Goal: Task Accomplishment & Management: Use online tool/utility

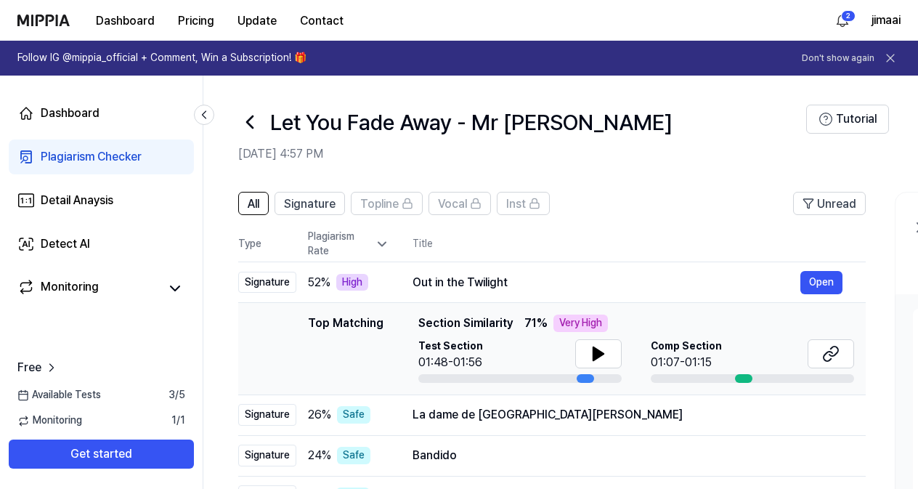
click at [84, 145] on link "Plagiarism Checker" at bounding box center [101, 156] width 185 height 35
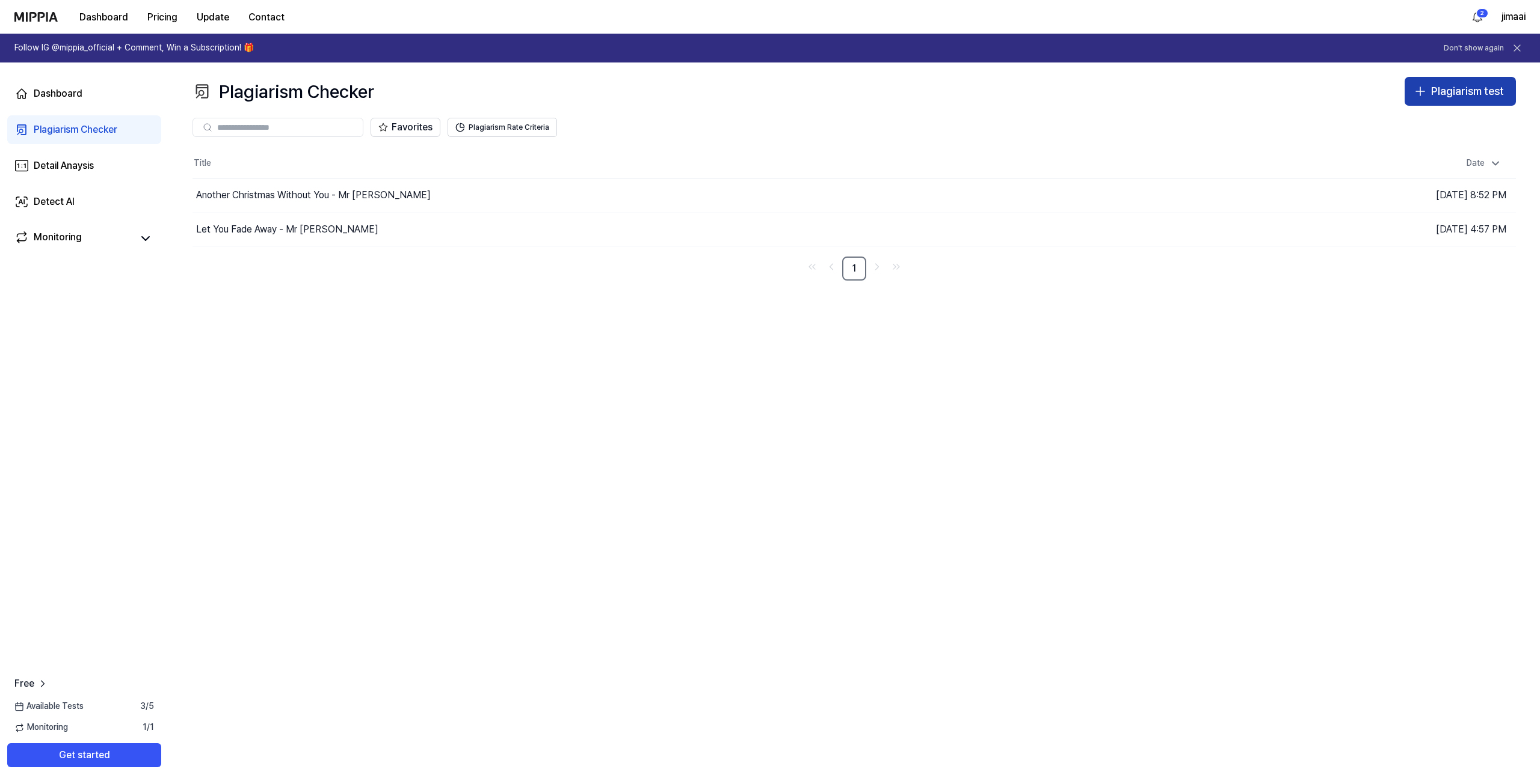
click at [765, 82] on button "Plagiarism test" at bounding box center [1460, 91] width 111 height 29
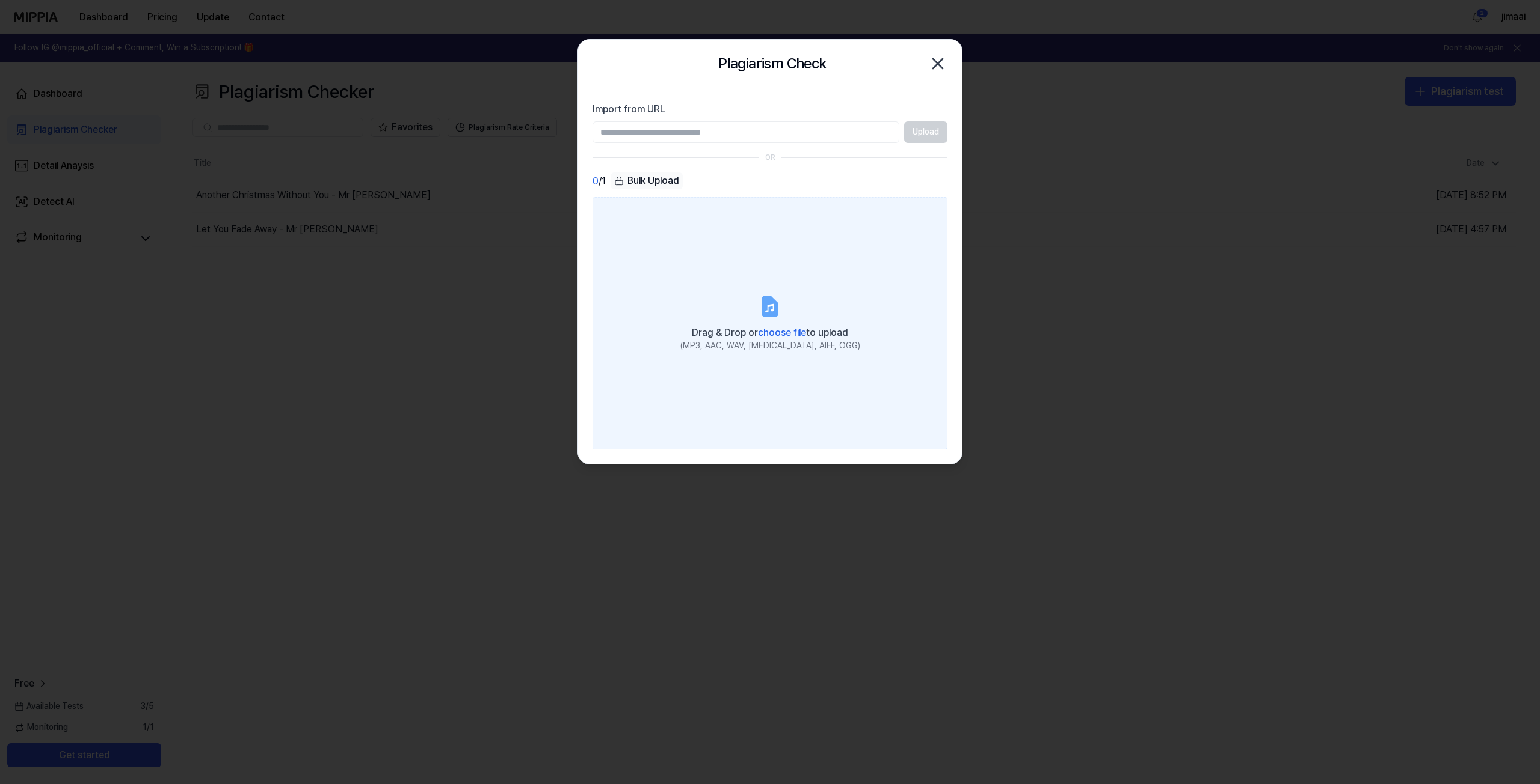
click at [765, 325] on div "Drag & Drop or choose file to upload" at bounding box center [770, 332] width 180 height 17
click at [0, 0] on input "Drag & Drop or choose file to upload (MP3, AAC, WAV, [MEDICAL_DATA], AIFF, OGG)" at bounding box center [0, 0] width 0 height 0
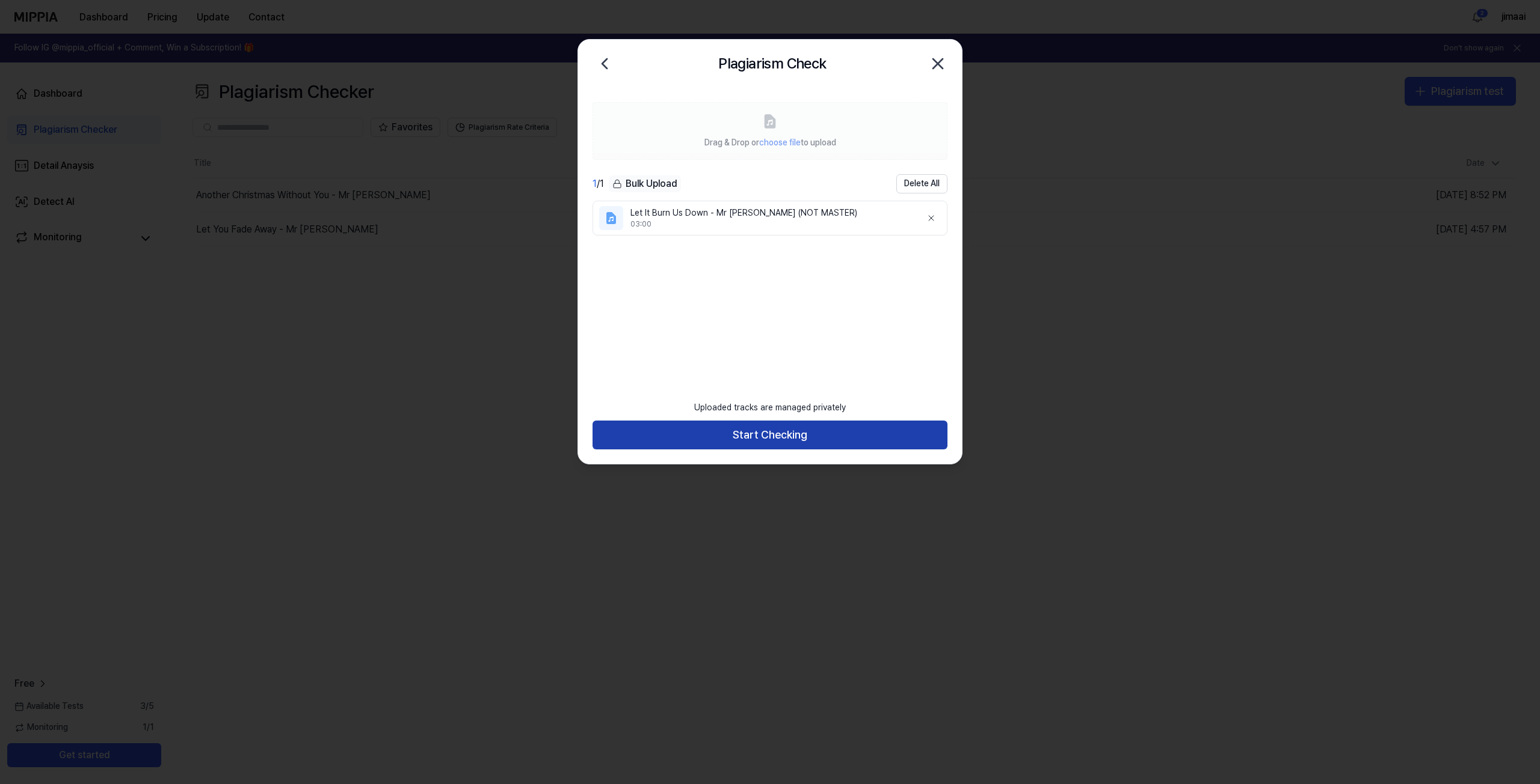
click at [760, 404] on button "Start Checking" at bounding box center [770, 435] width 355 height 29
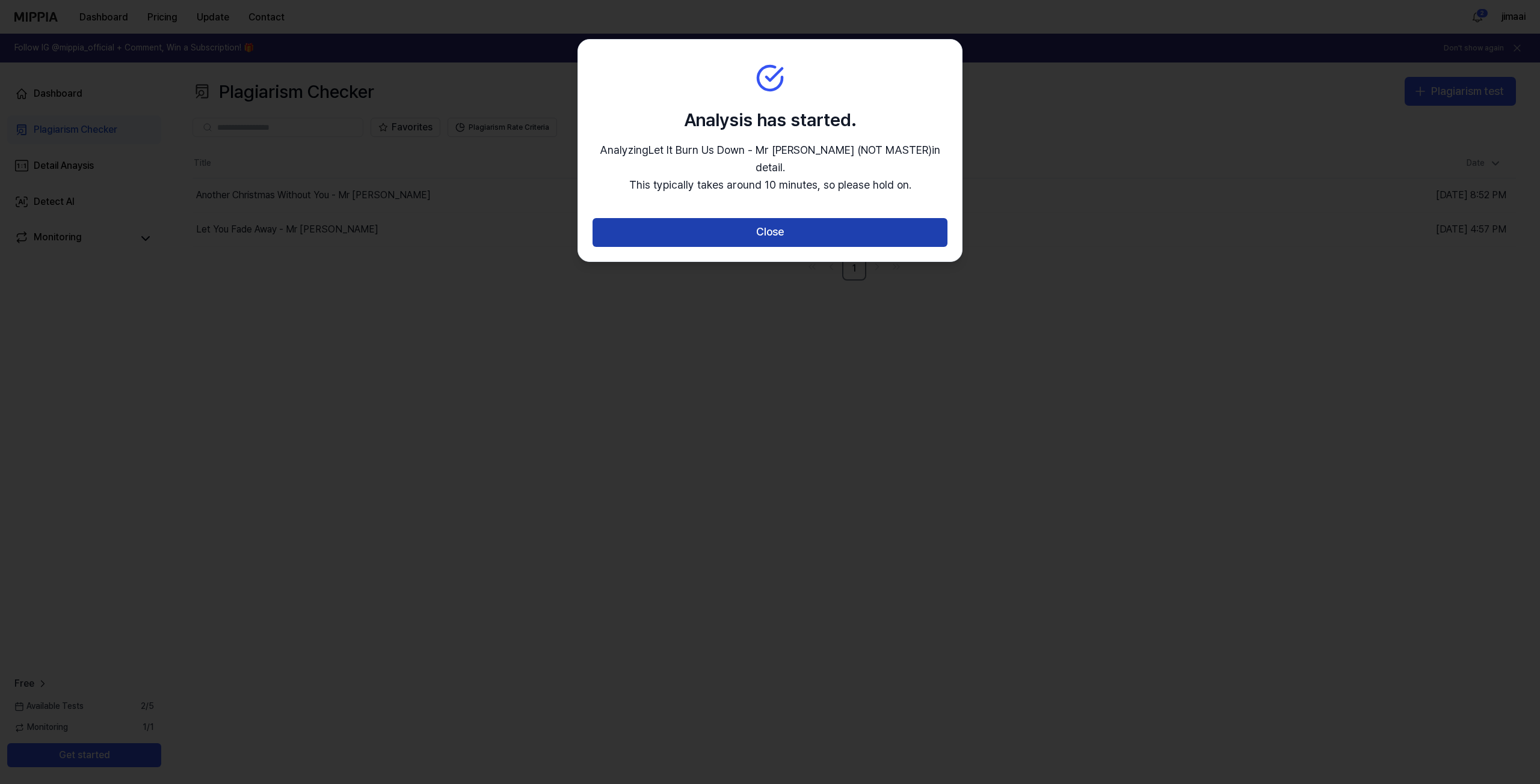
click at [765, 221] on button "Close" at bounding box center [770, 233] width 355 height 29
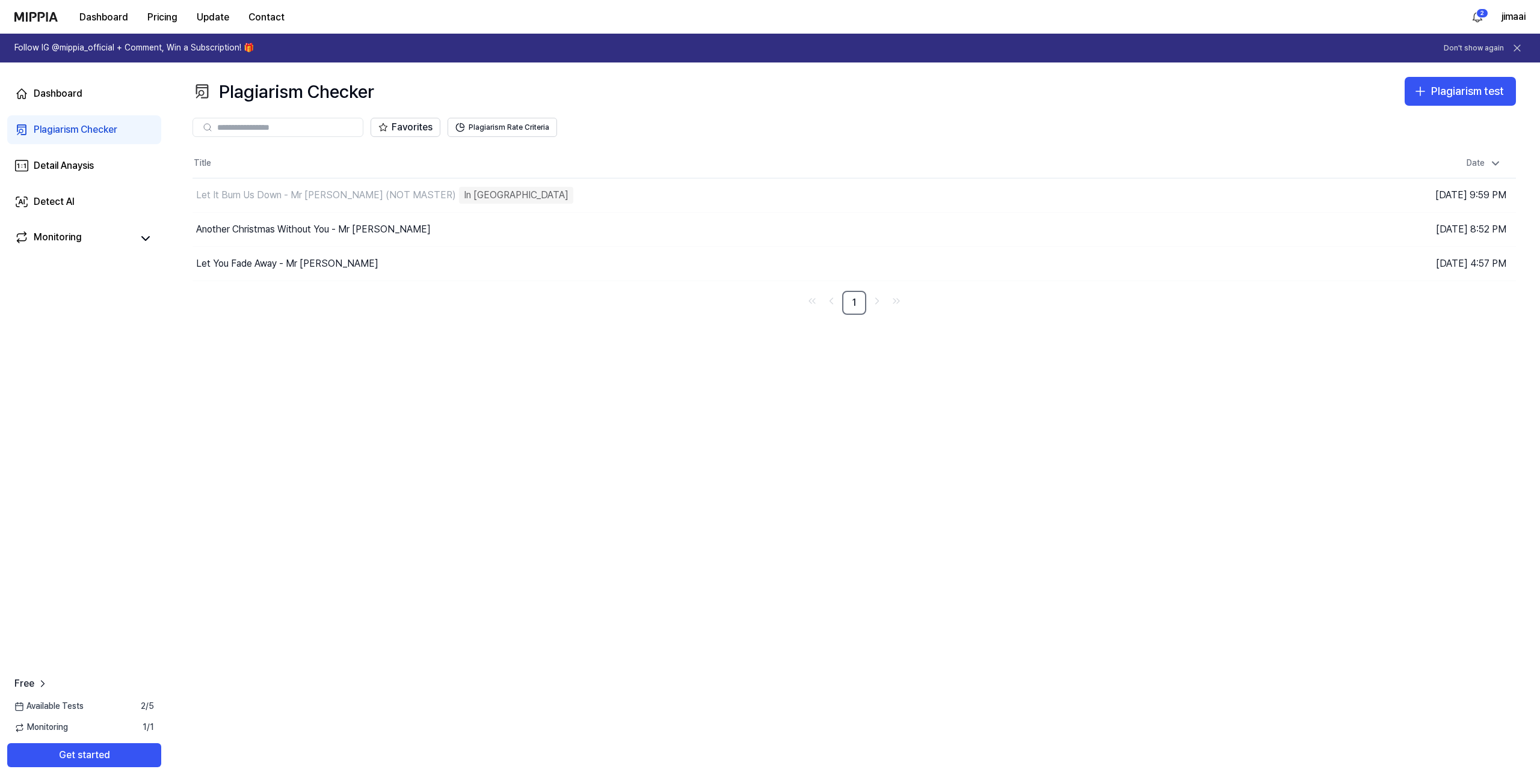
click at [585, 404] on div "Plagiarism Checker Plagiarism test Plagiarism Checker Detail Analysis Detect AI…" at bounding box center [853, 424] width 1371 height 722
drag, startPoint x: 1073, startPoint y: 188, endPoint x: 1085, endPoint y: 180, distance: 14.4
click at [765, 188] on button "Go to Results" at bounding box center [1100, 195] width 65 height 19
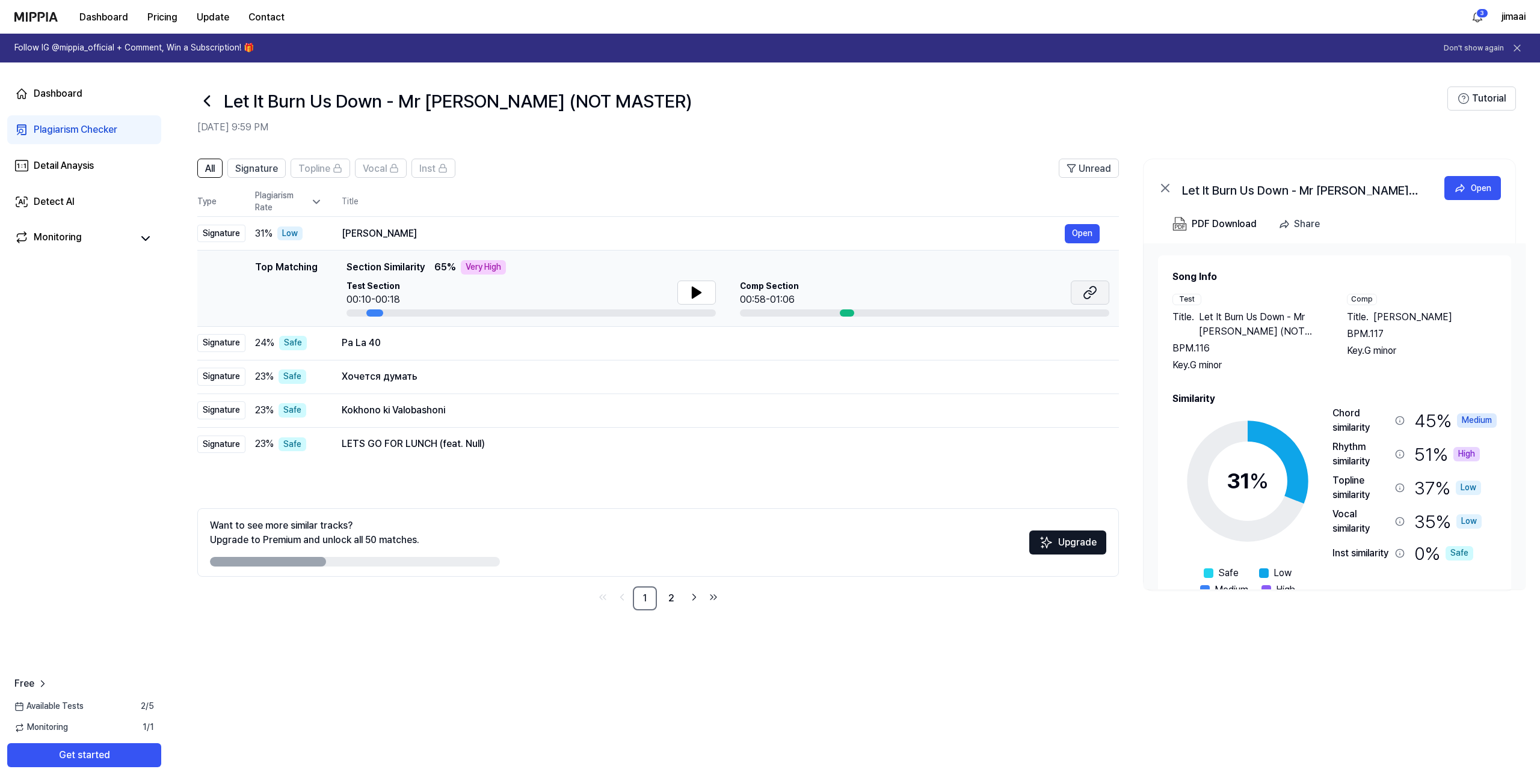
click at [765, 292] on icon at bounding box center [1089, 292] width 14 height 14
